Goal: Task Accomplishment & Management: Complete application form

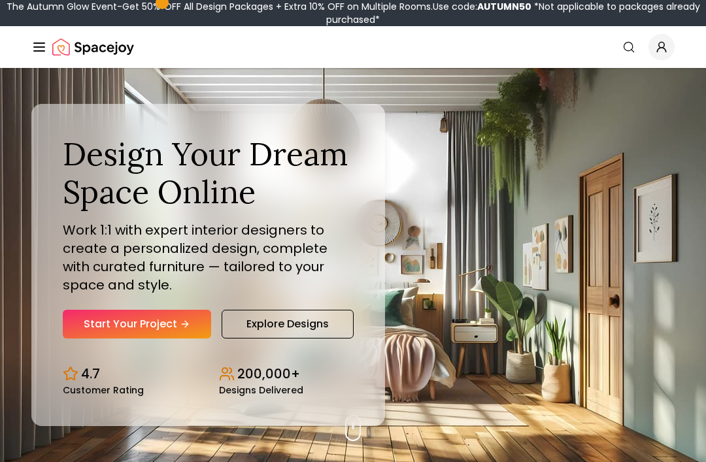
click at [96, 339] on link "Start Your Project" at bounding box center [137, 324] width 148 height 29
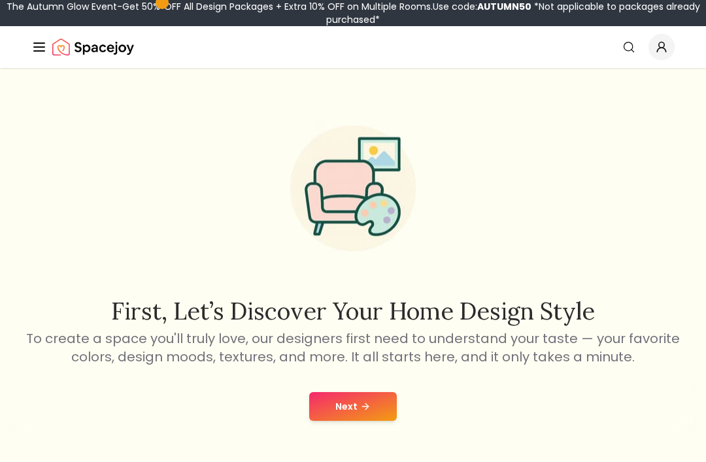
click at [366, 419] on button "Next" at bounding box center [353, 406] width 88 height 29
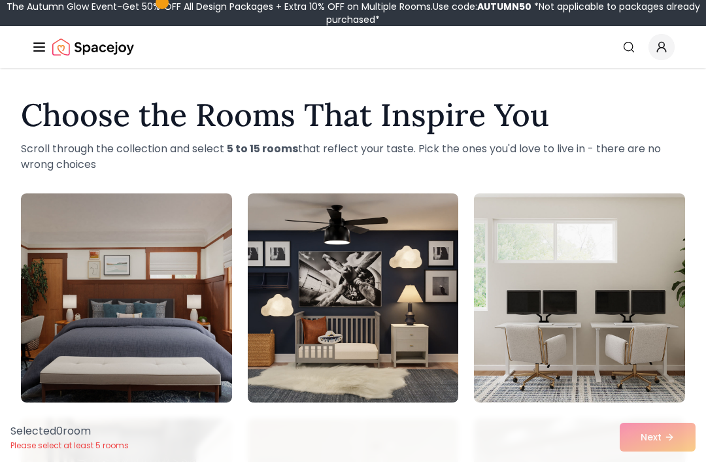
click at [625, 297] on img at bounding box center [579, 297] width 211 height 209
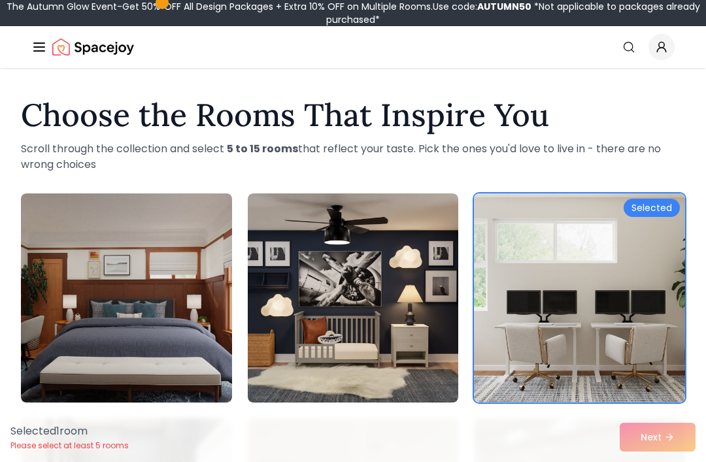
click at [676, 433] on div "Selected 1 room Please select at least 5 rooms Next" at bounding box center [353, 437] width 706 height 50
click at [660, 433] on div "Selected 1 room Please select at least 5 rooms Next" at bounding box center [353, 437] width 706 height 50
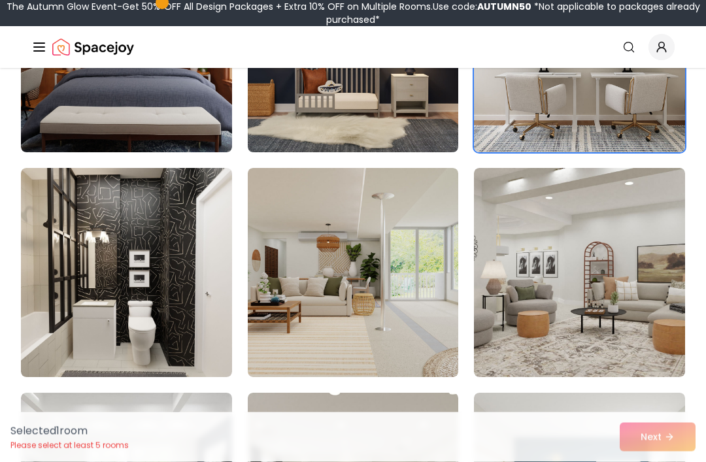
scroll to position [250, 0]
click at [59, 284] on img at bounding box center [126, 272] width 211 height 209
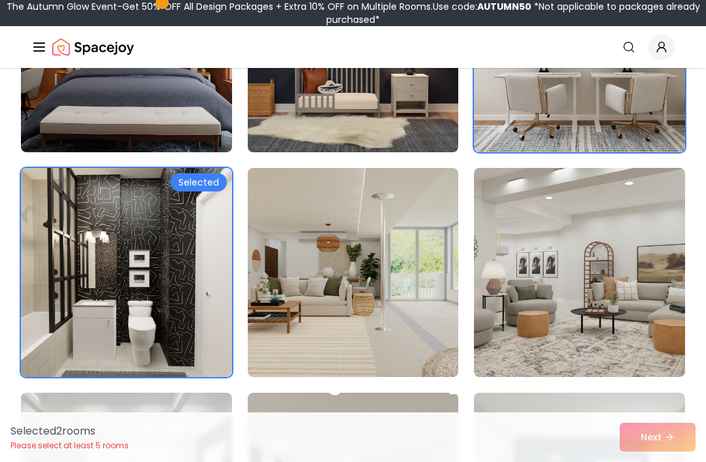
click at [330, 285] on img at bounding box center [353, 272] width 211 height 209
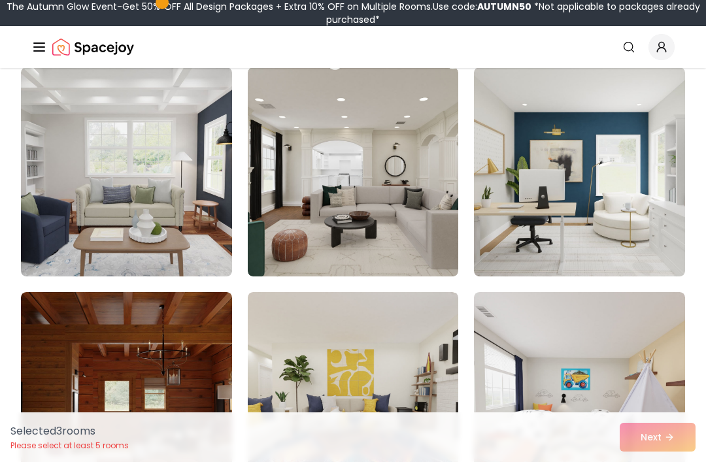
click at [633, 219] on img at bounding box center [579, 171] width 211 height 209
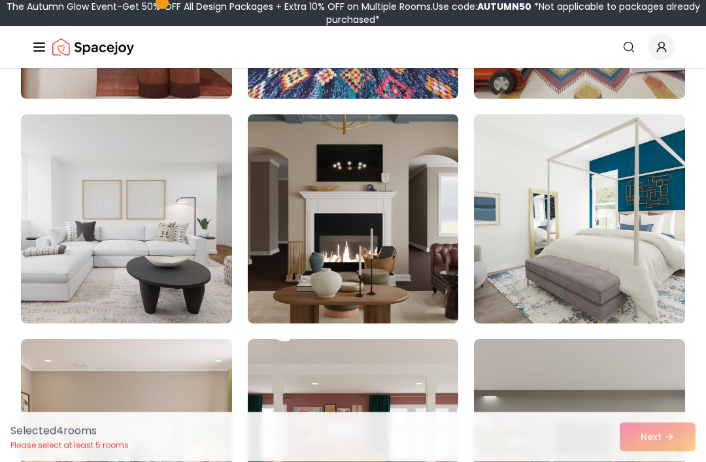
scroll to position [979, 0]
click at [76, 237] on img at bounding box center [126, 218] width 211 height 209
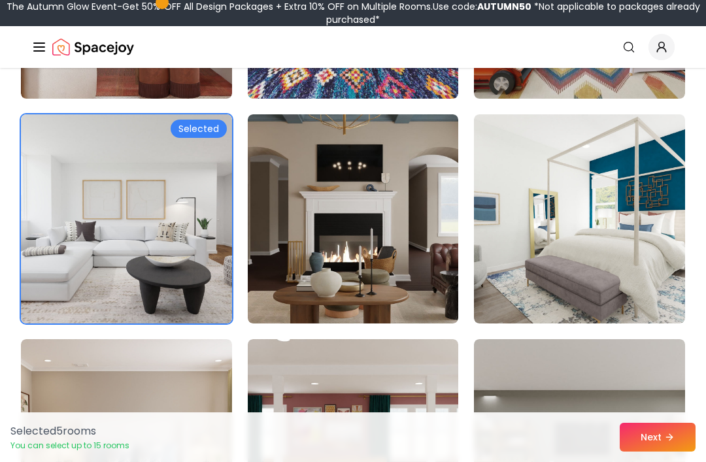
click at [626, 259] on img at bounding box center [579, 218] width 211 height 209
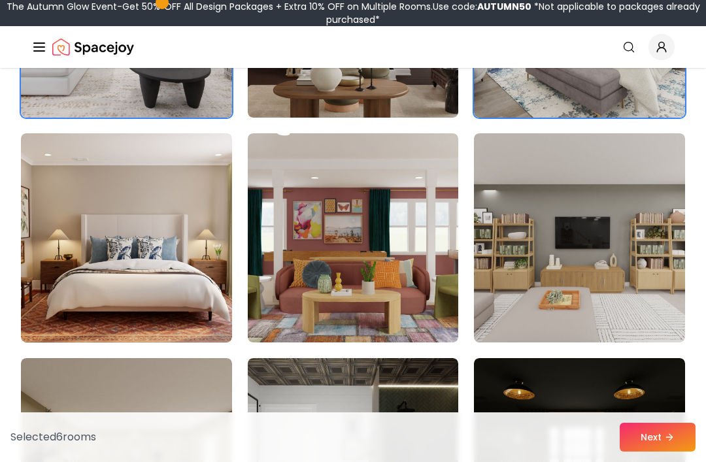
scroll to position [1186, 0]
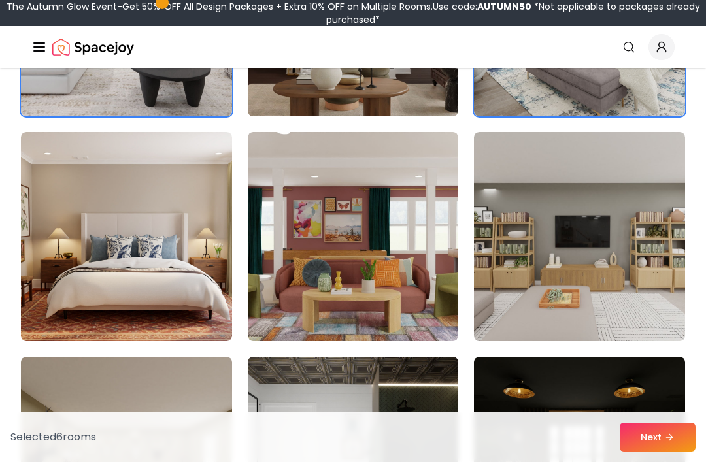
click at [648, 276] on img at bounding box center [579, 236] width 211 height 209
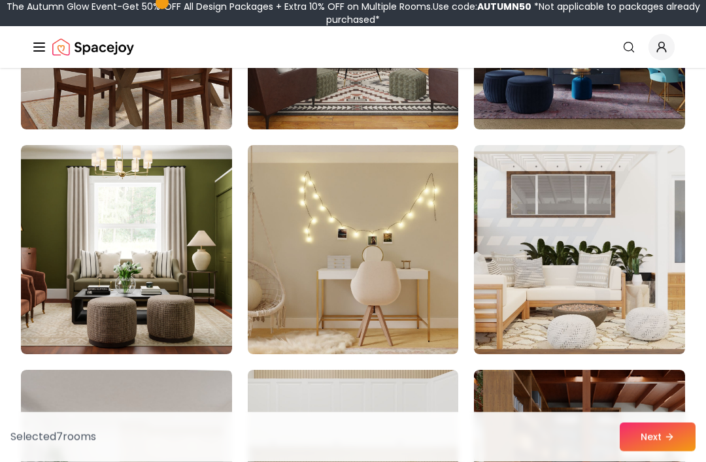
scroll to position [2077, 0]
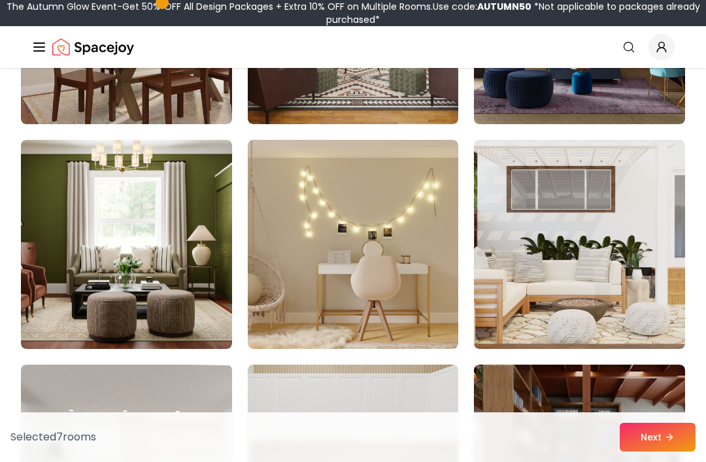
click at [314, 254] on img at bounding box center [353, 244] width 211 height 209
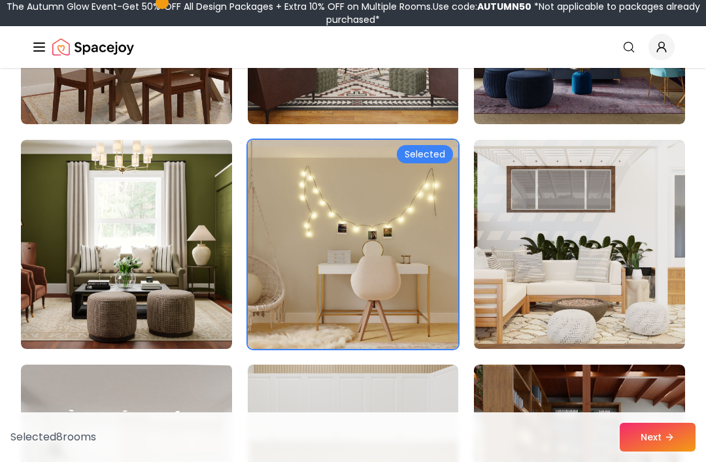
click at [647, 303] on img at bounding box center [579, 244] width 211 height 209
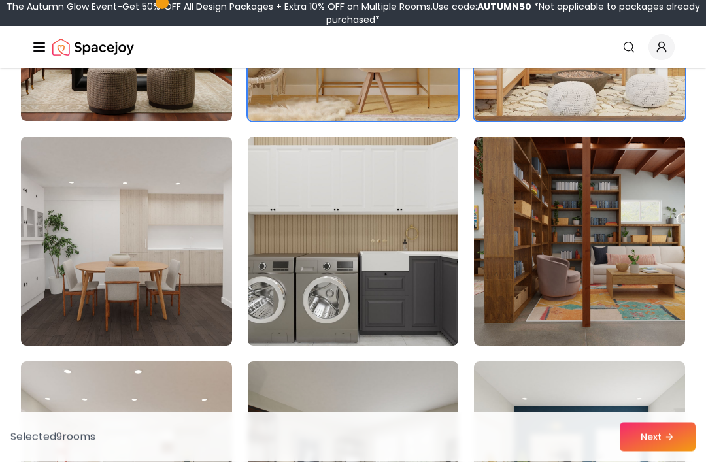
scroll to position [2306, 0]
click at [369, 267] on img at bounding box center [353, 241] width 211 height 209
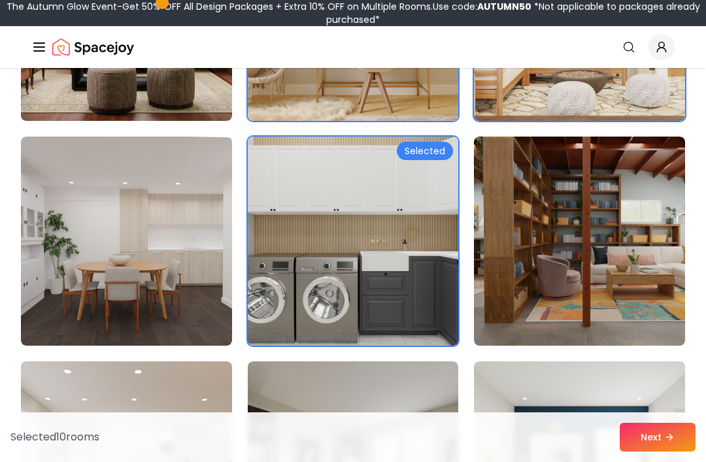
click at [83, 268] on img at bounding box center [126, 241] width 211 height 209
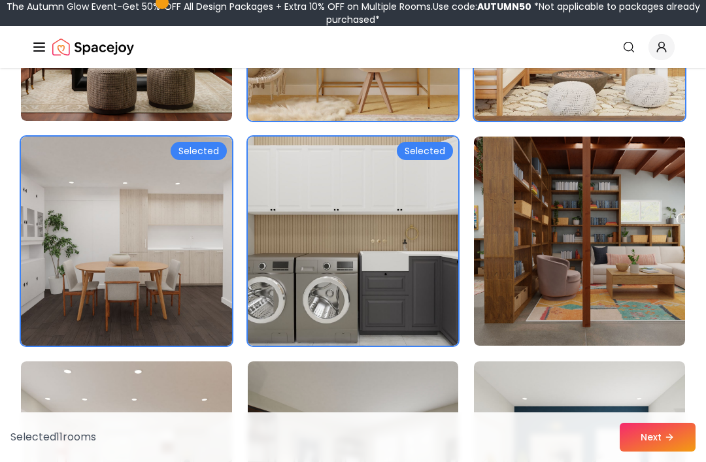
click at [579, 255] on img at bounding box center [579, 241] width 211 height 209
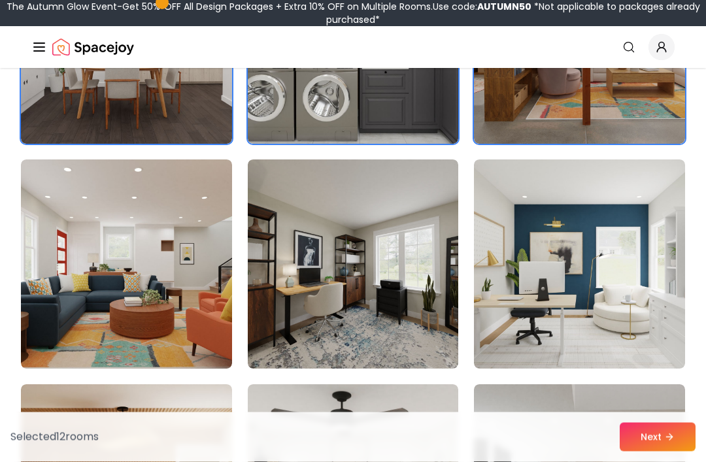
scroll to position [2508, 0]
click at [605, 269] on img at bounding box center [579, 263] width 211 height 209
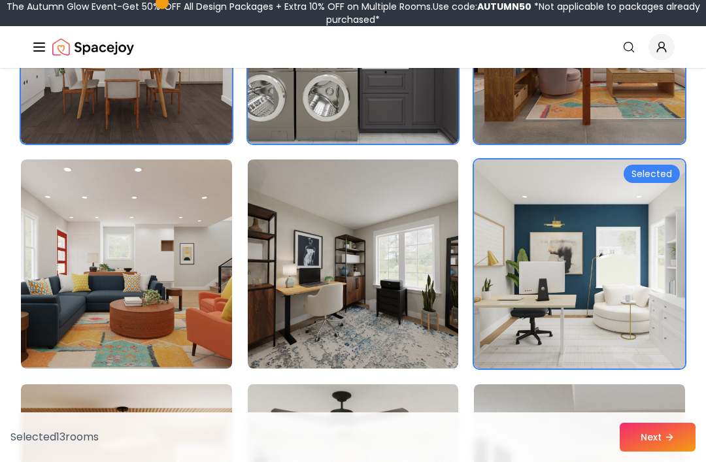
click at [605, 240] on img at bounding box center [579, 263] width 211 height 209
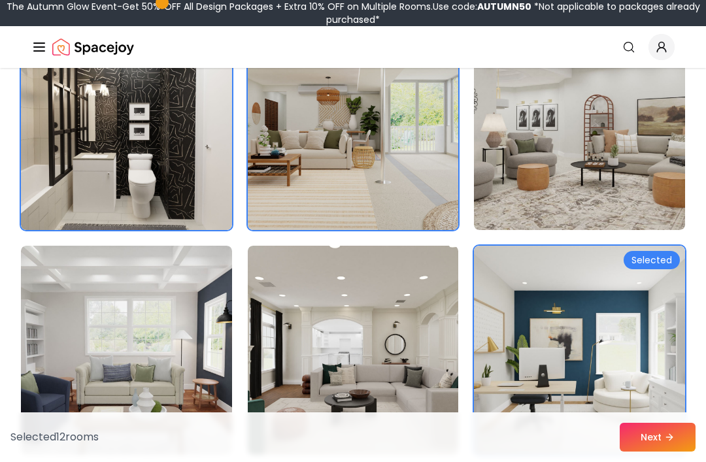
scroll to position [0, 0]
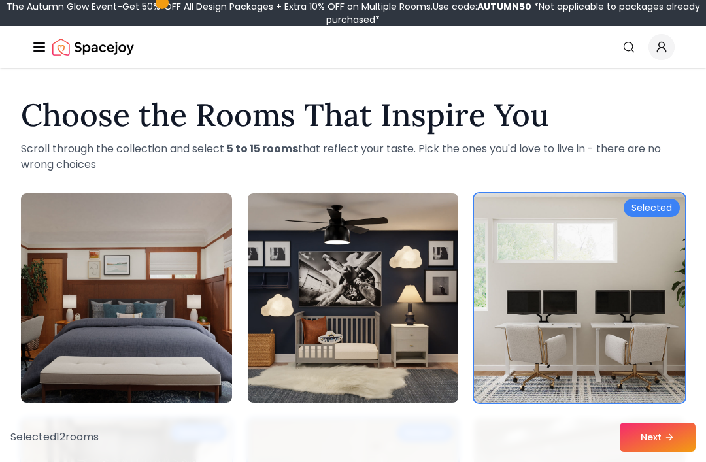
click at [656, 437] on button "Next" at bounding box center [658, 437] width 76 height 29
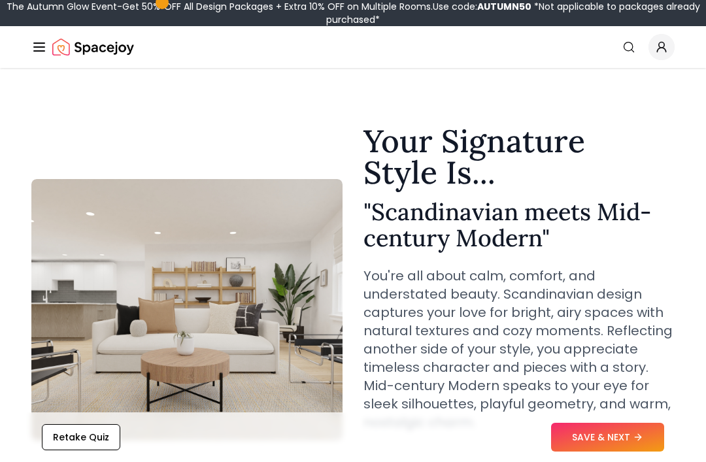
click at [404, 17] on div "The Autumn Glow Event-Get 50% OFF All Design Packages + Extra 10% OFF on Multip…" at bounding box center [353, 13] width 696 height 26
click at [597, 8] on span "*Not applicable to packages already purchased*" at bounding box center [513, 13] width 374 height 26
